Goal: Task Accomplishment & Management: Manage account settings

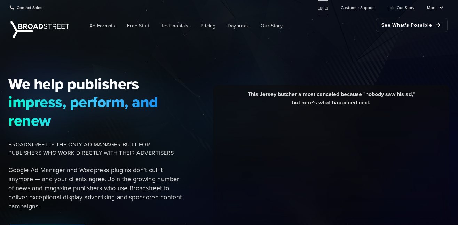
click at [326, 9] on link "Login" at bounding box center [323, 7] width 10 height 14
click at [326, 8] on link "Login" at bounding box center [323, 7] width 10 height 14
click at [328, 5] on link "Login" at bounding box center [323, 7] width 10 height 14
